Goal: Find specific page/section: Find specific page/section

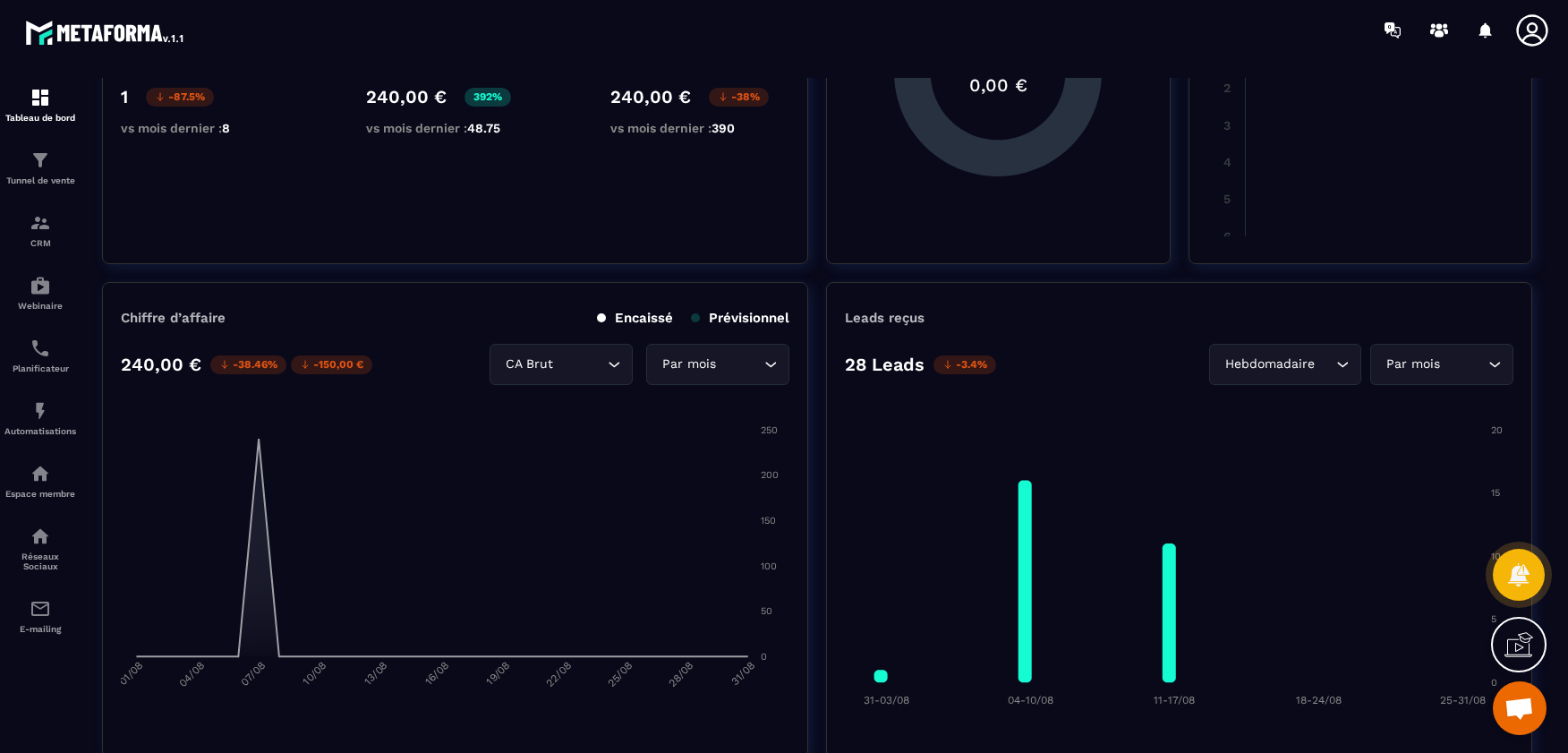
scroll to position [179, 0]
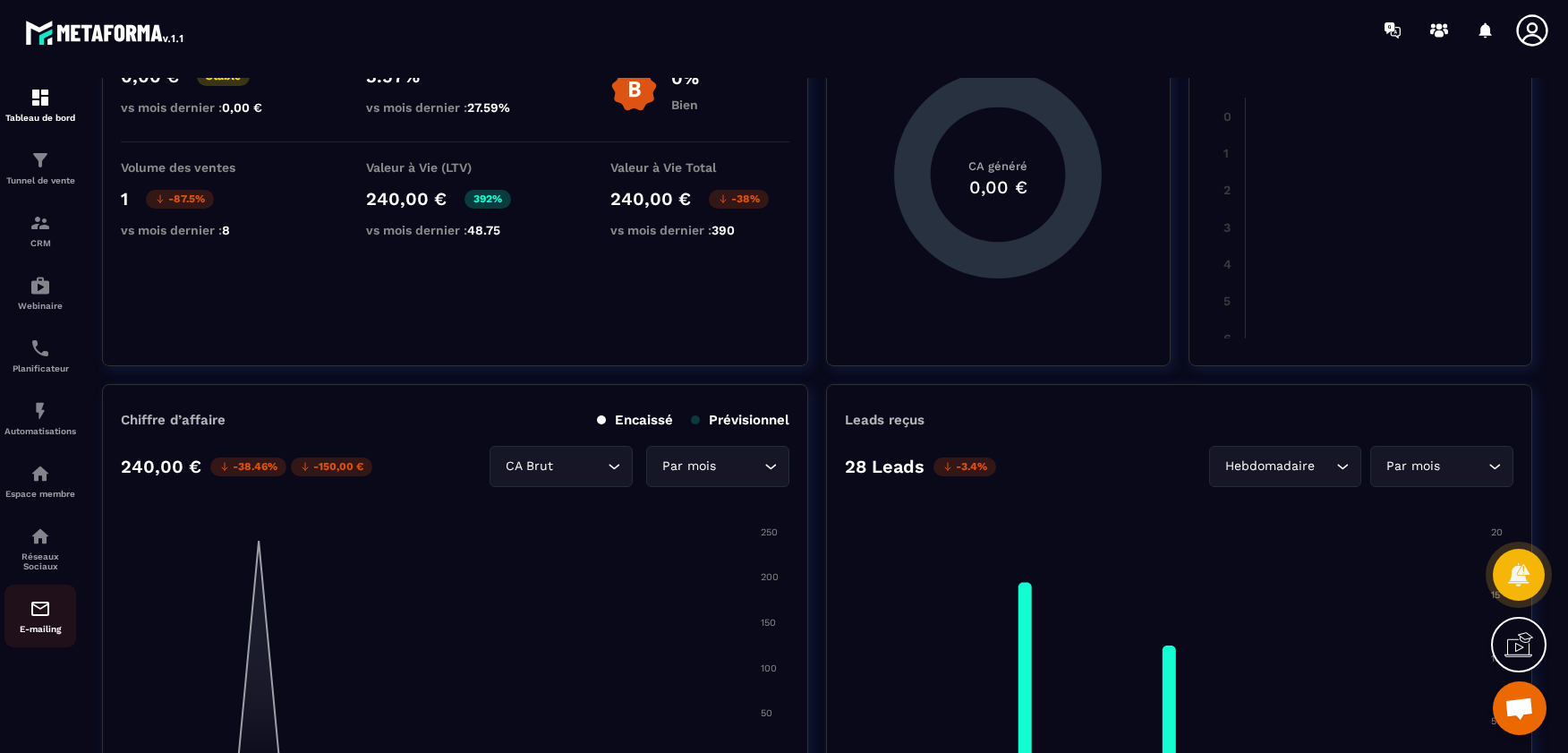
click at [56, 601] on div "E-mailing" at bounding box center [40, 615] width 72 height 36
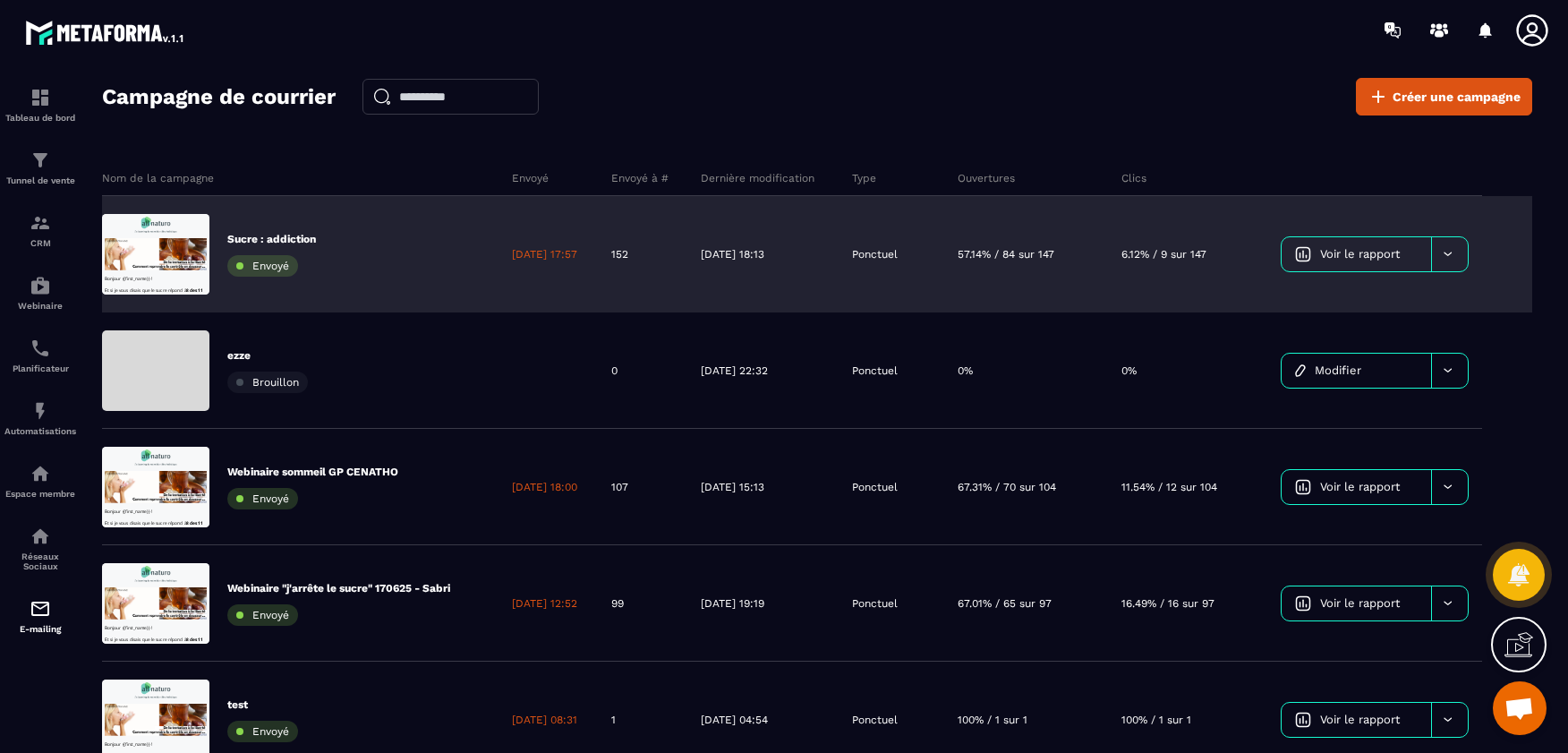
click at [1448, 253] on icon at bounding box center [1448, 253] width 14 height 14
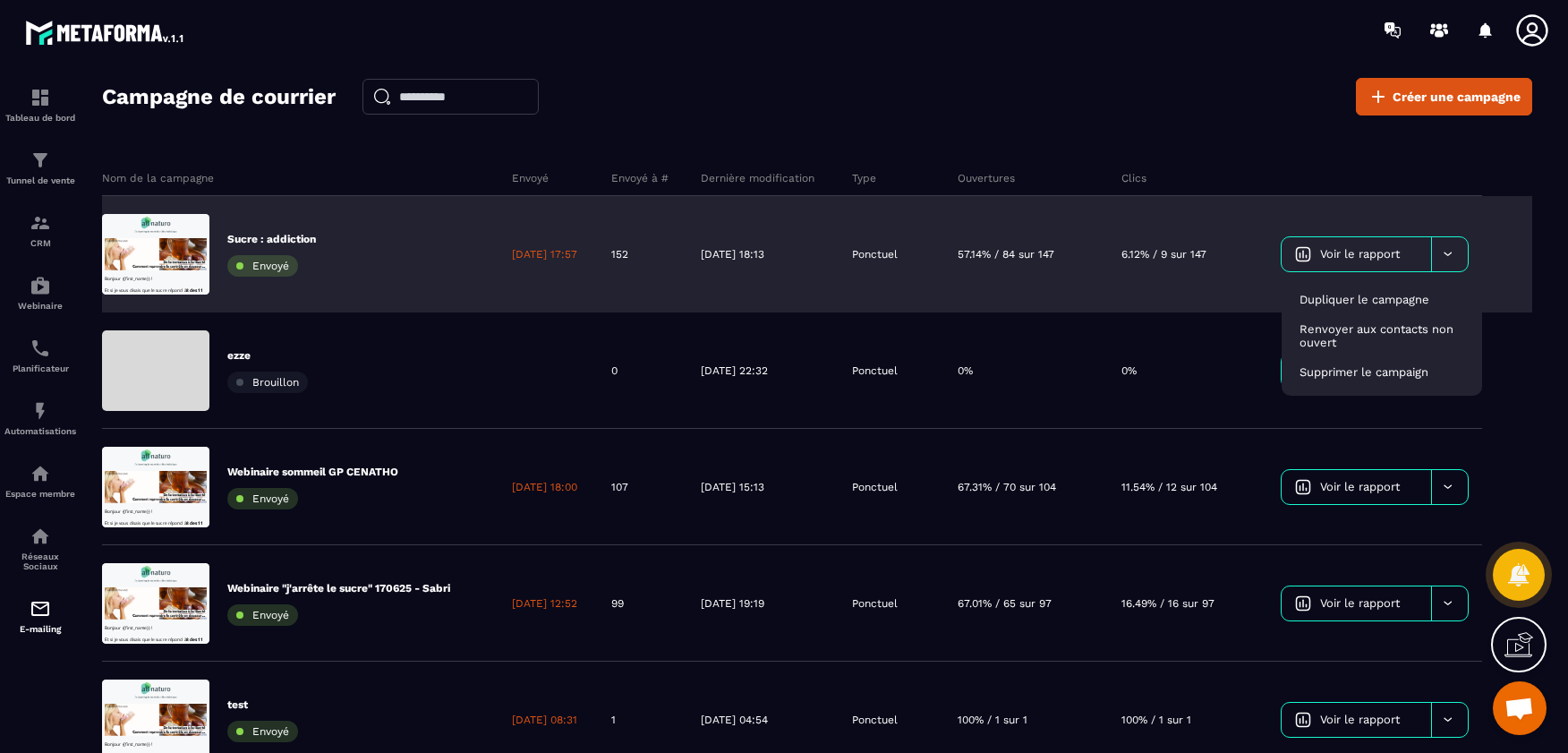
click at [935, 267] on div "Ponctuel" at bounding box center [892, 254] width 106 height 116
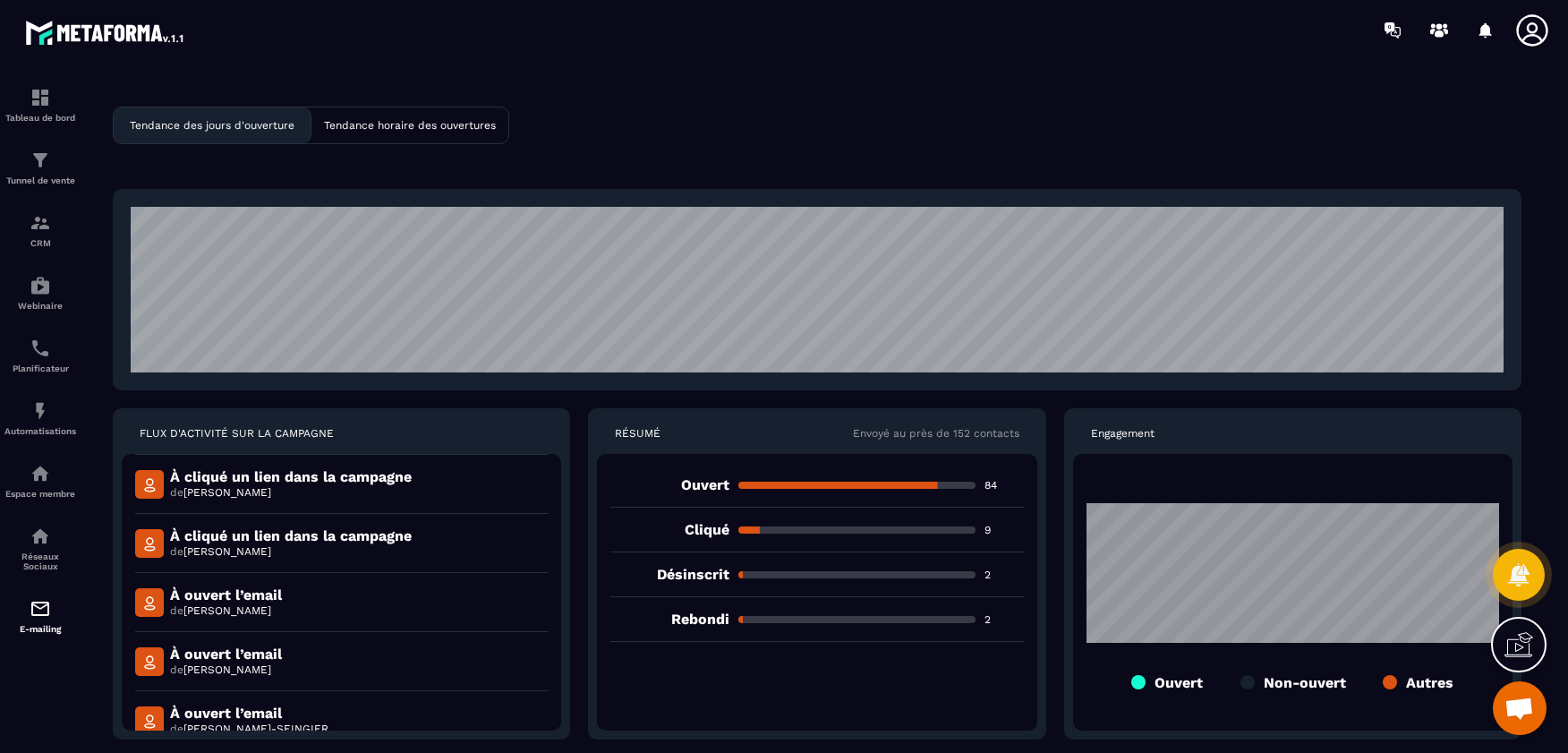
scroll to position [954, 0]
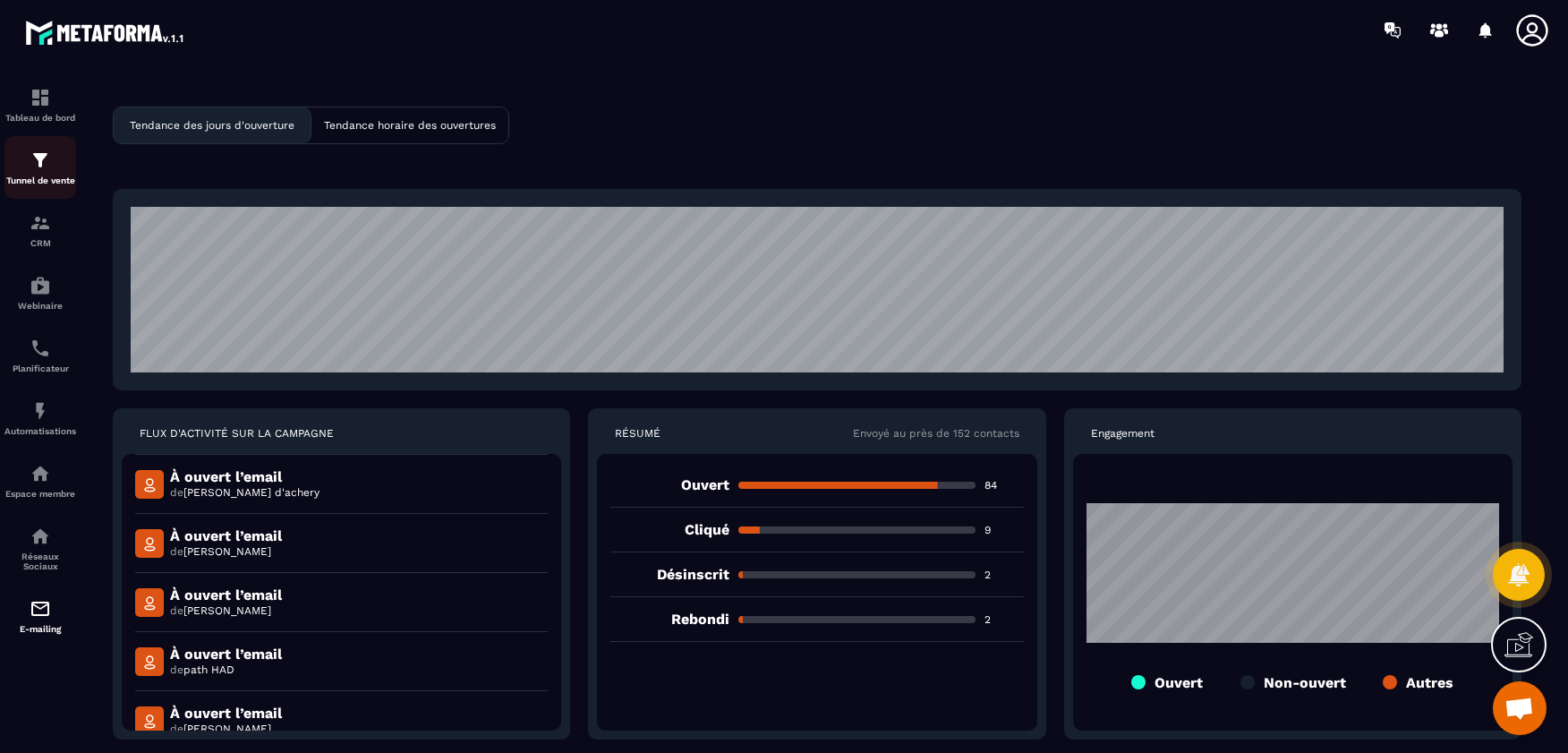
click at [68, 175] on p "Tunnel de vente" at bounding box center [40, 180] width 72 height 10
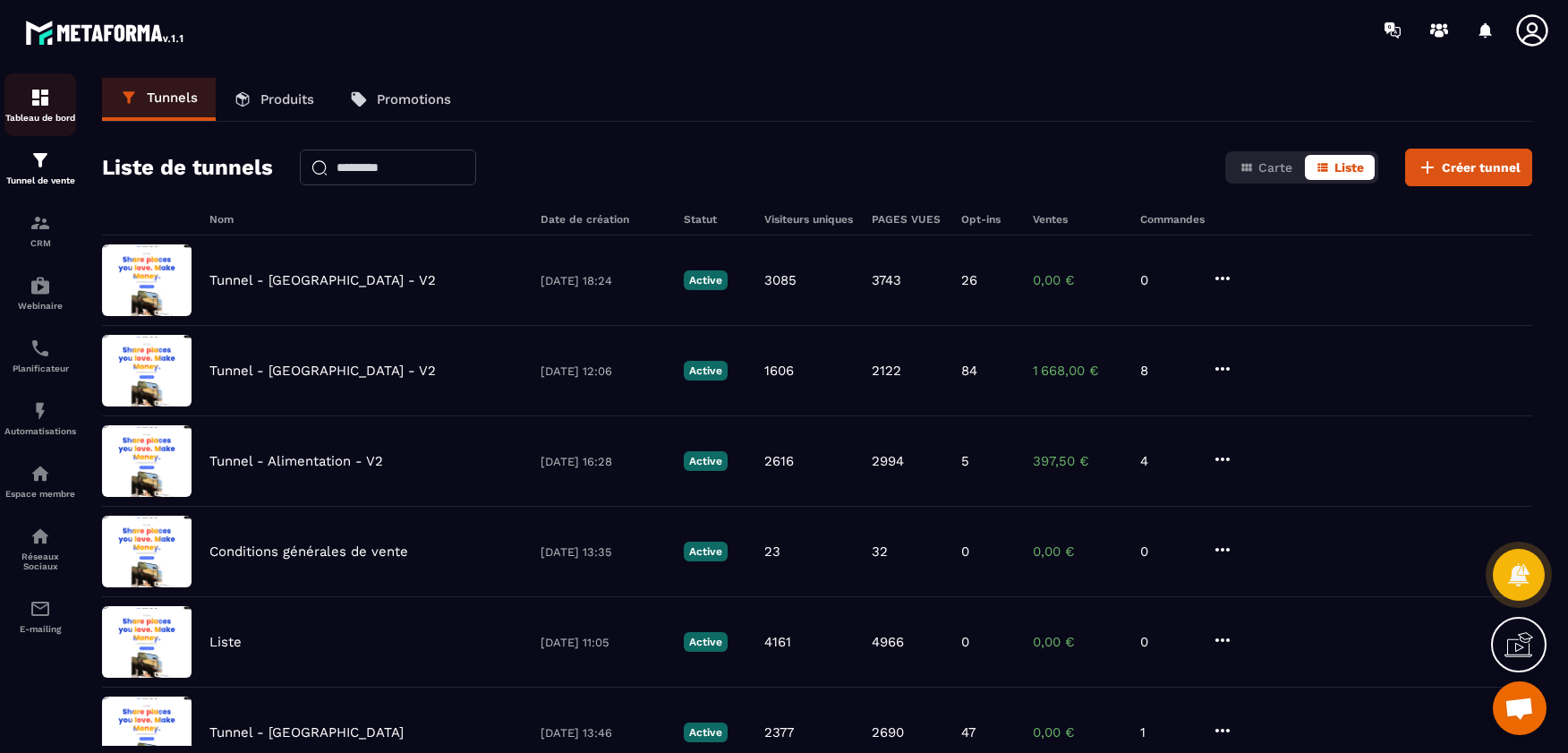
click at [35, 91] on img at bounding box center [39, 97] width 21 height 21
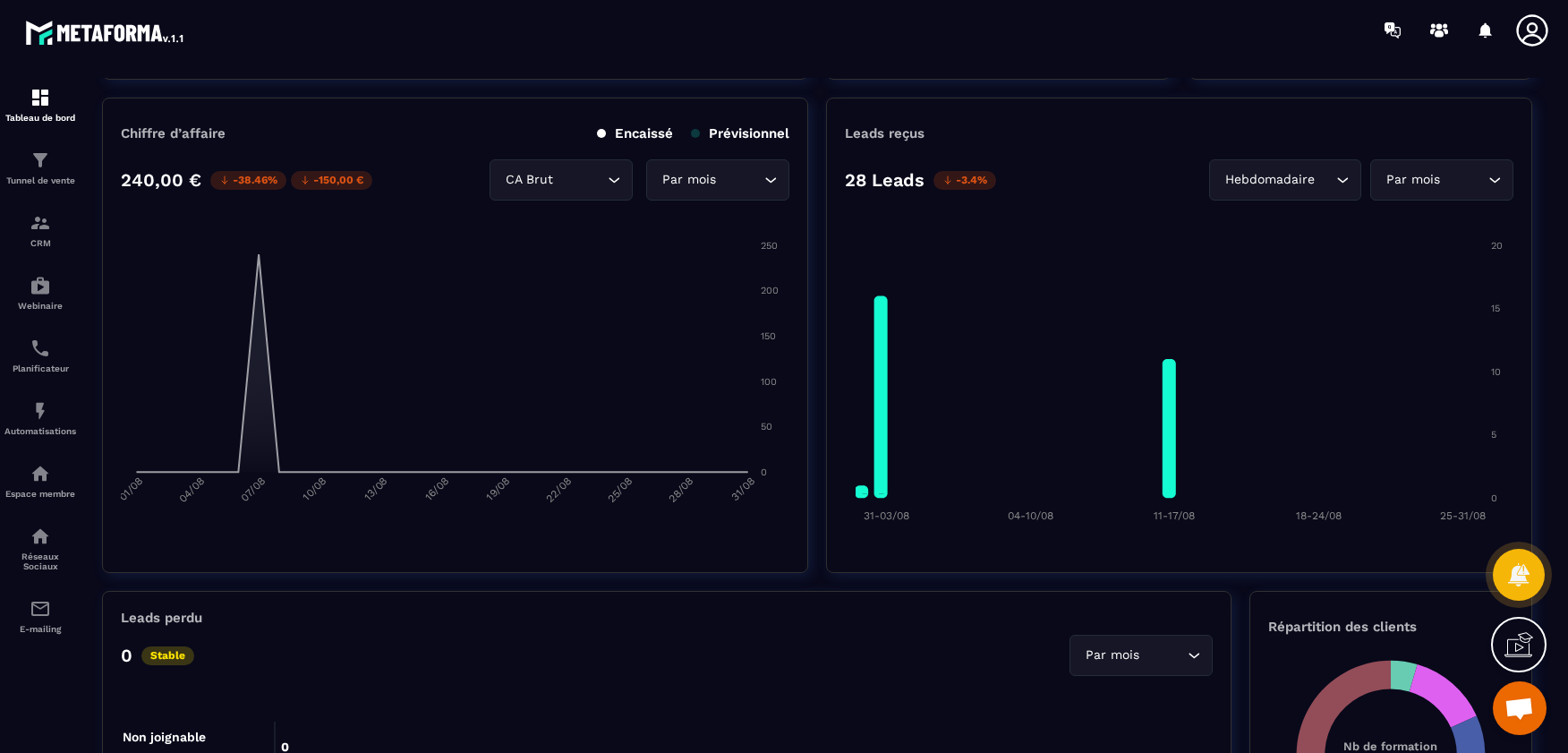
scroll to position [448, 0]
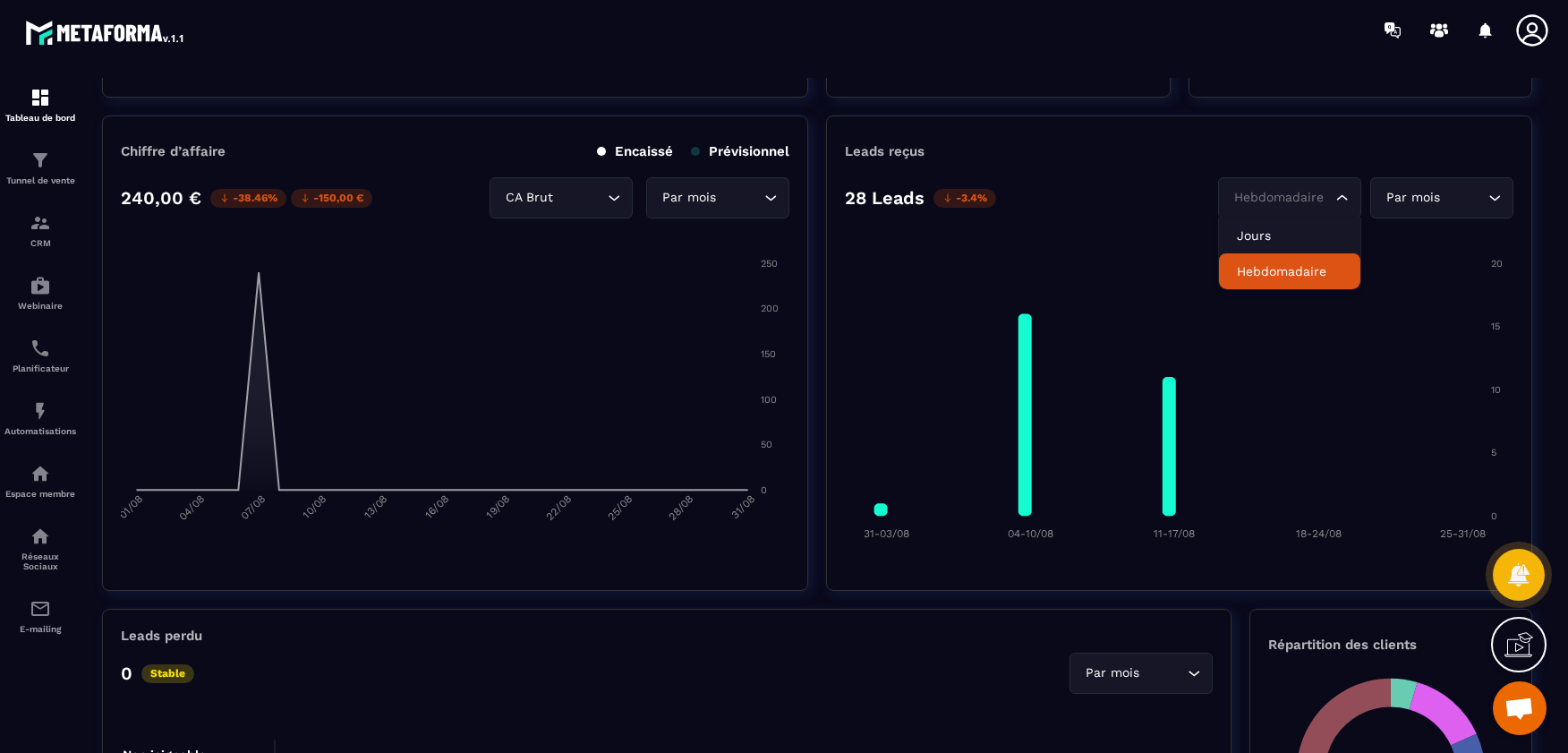
click at [1322, 199] on input "Search for option" at bounding box center [1280, 197] width 102 height 19
click at [1289, 244] on li "Jours" at bounding box center [1290, 235] width 141 height 36
